Goal: Navigation & Orientation: Find specific page/section

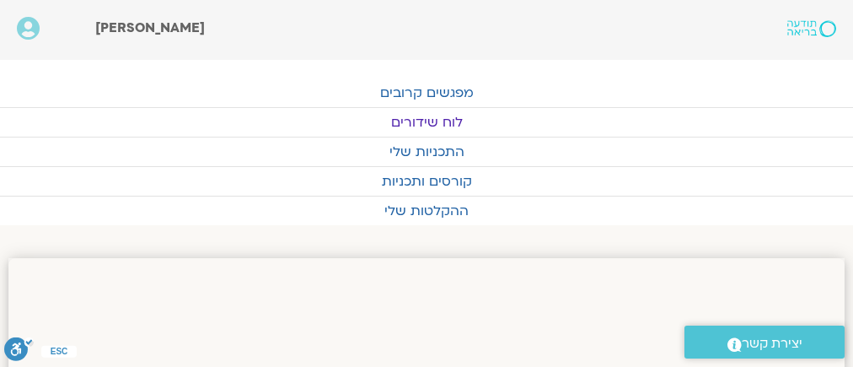
click at [418, 117] on link "לוח שידורים" at bounding box center [426, 122] width 853 height 29
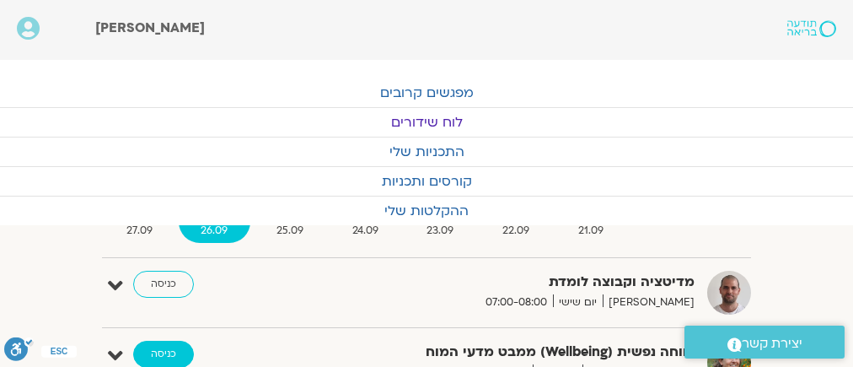
click at [155, 346] on link "כניסה" at bounding box center [163, 354] width 61 height 27
